Goal: Navigation & Orientation: Find specific page/section

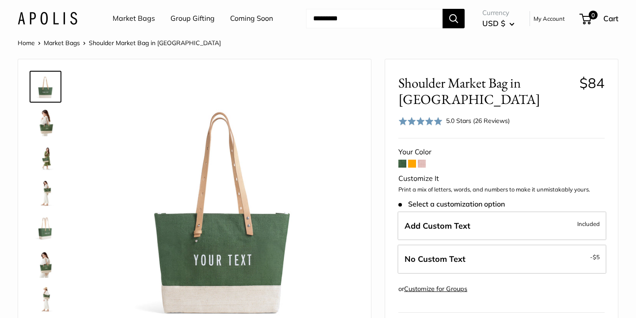
click at [115, 46] on span "Shoulder Market Bag in [GEOGRAPHIC_DATA]" at bounding box center [155, 43] width 132 height 8
click at [70, 42] on link "Market Bags" at bounding box center [62, 43] width 36 height 8
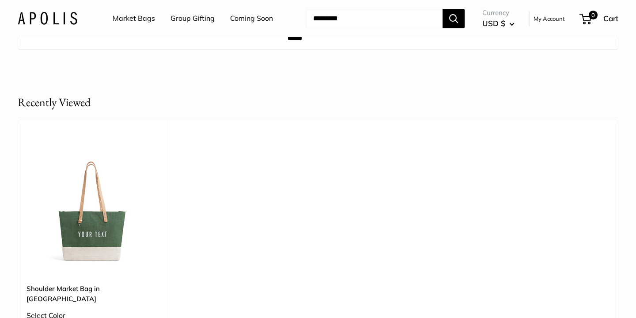
scroll to position [5318, 0]
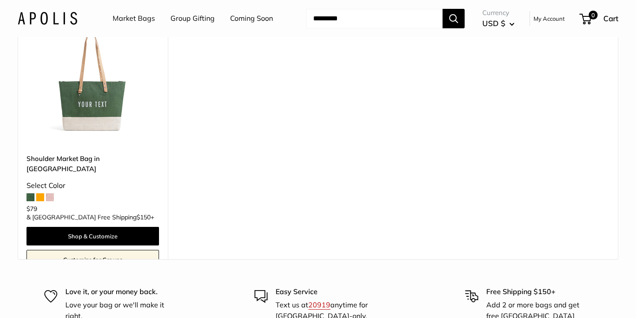
click at [254, 131] on div "Upgrade: Next Day Fulfillment Long Handle New Shoulder Market Bag in Field Gree…" at bounding box center [318, 125] width 601 height 270
click at [45, 19] on img at bounding box center [48, 18] width 60 height 13
